Goal: Information Seeking & Learning: Learn about a topic

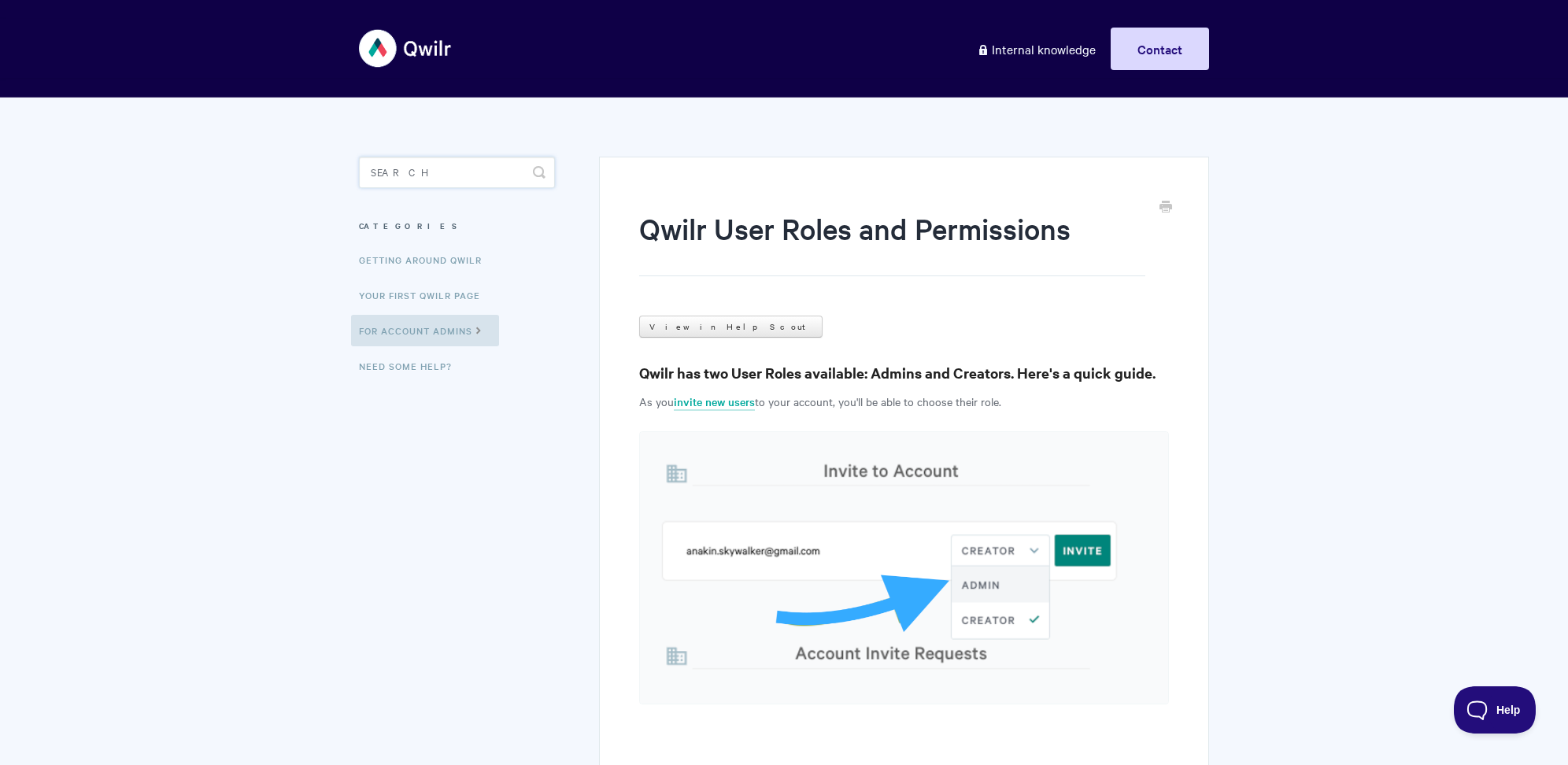
click at [462, 174] on input "Search" at bounding box center [457, 173] width 196 height 32
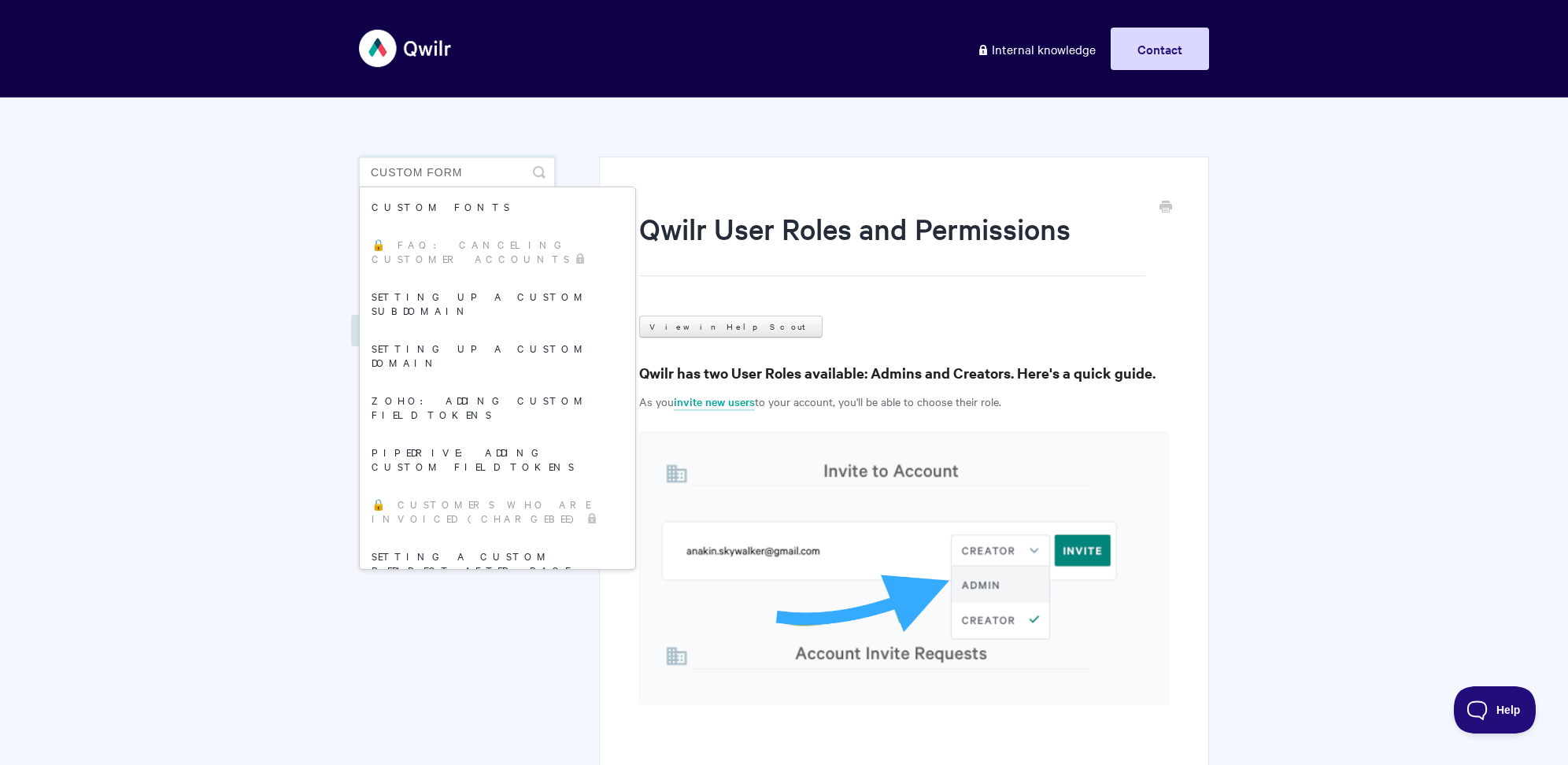
type input "custom form"
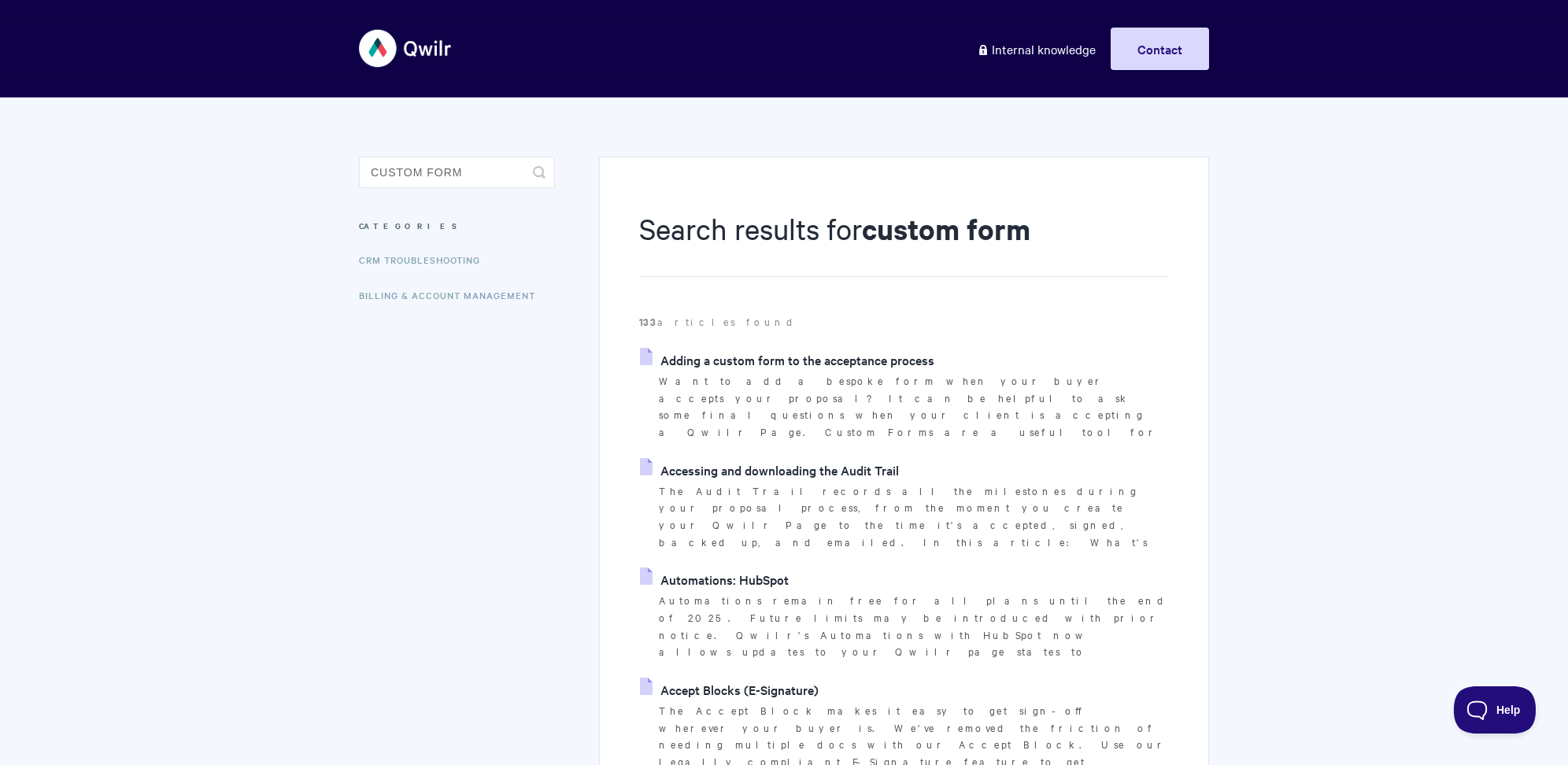
click at [777, 361] on link "Adding a custom form to the acceptance process" at bounding box center [787, 360] width 295 height 24
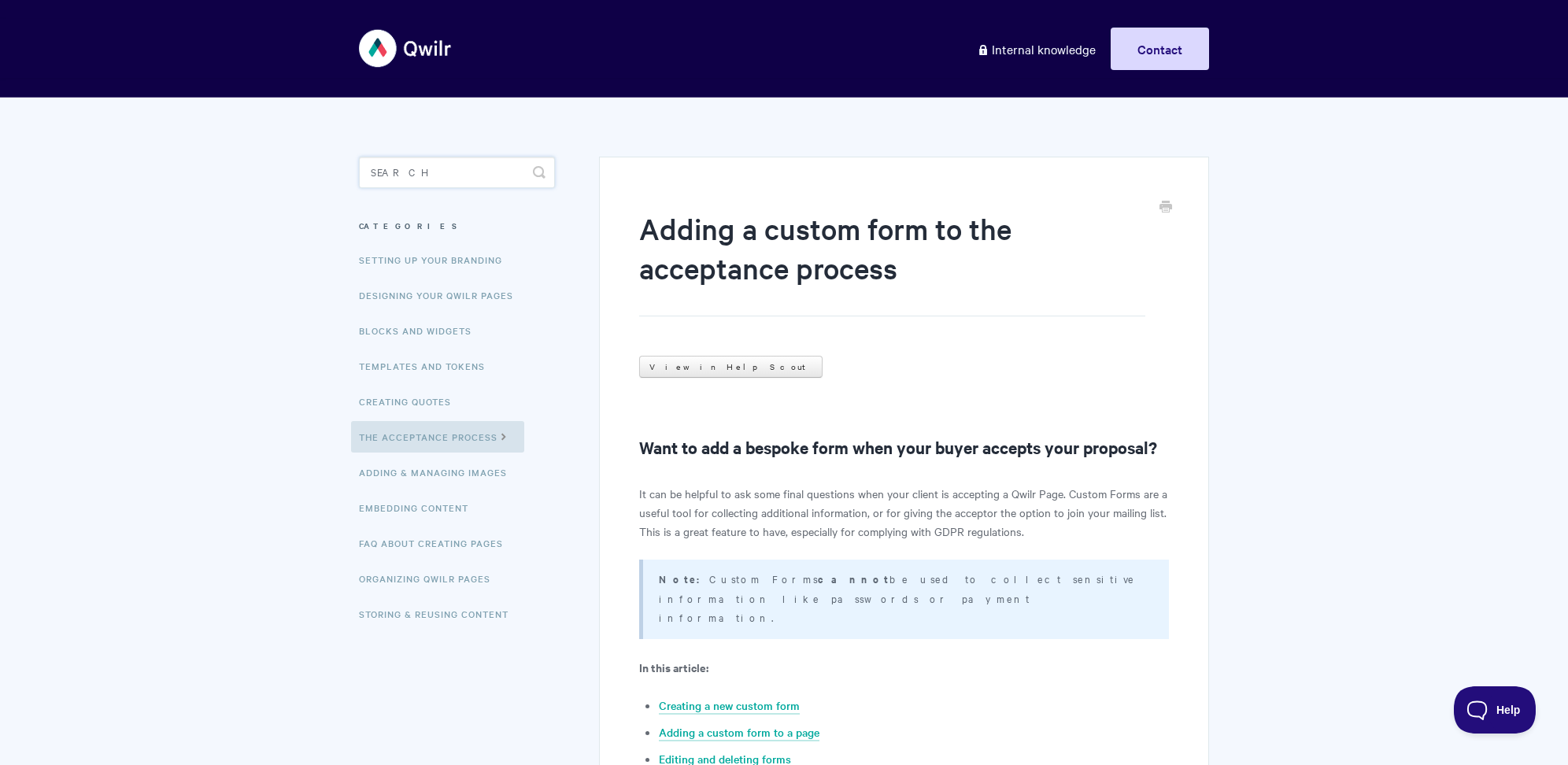
click at [418, 188] on input "Search" at bounding box center [457, 173] width 196 height 32
type input "springboard"
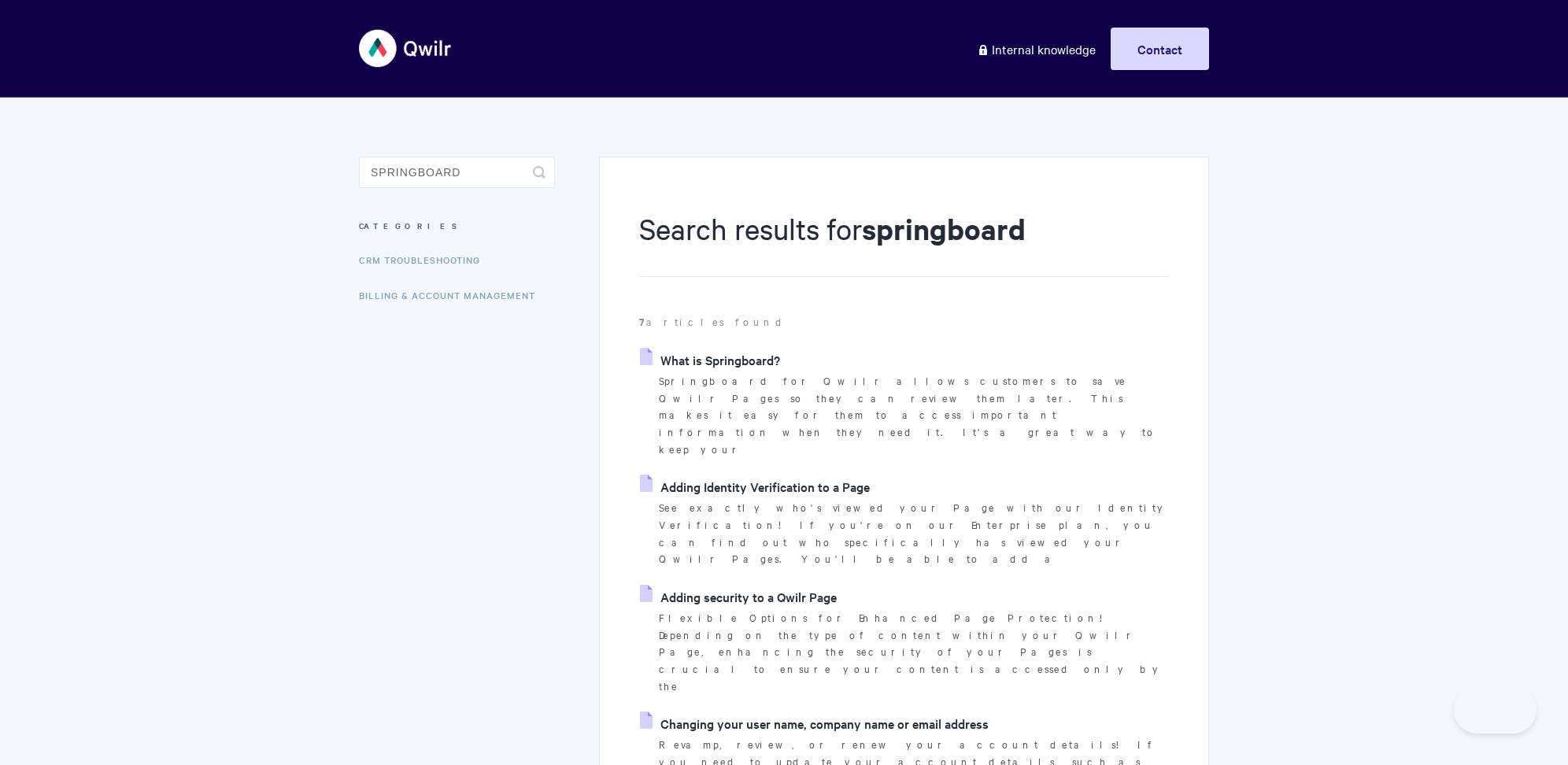
click at [699, 360] on link "What is Springboard?" at bounding box center [710, 360] width 140 height 24
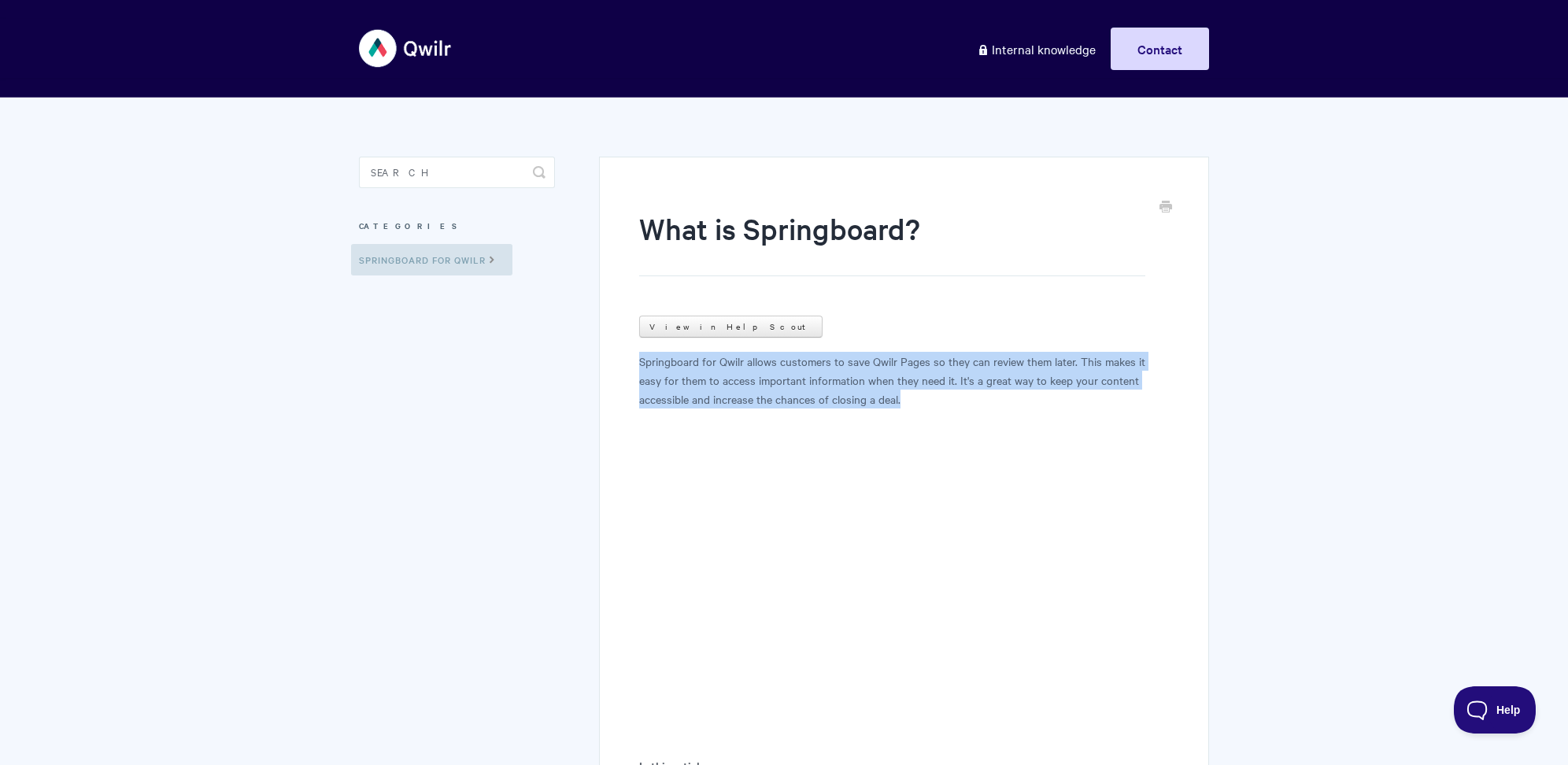
drag, startPoint x: 626, startPoint y: 364, endPoint x: 968, endPoint y: 408, distance: 344.8
copy p "Springboard for Qwilr allows customers to save Qwilr Pages so they can review t…"
